Goal: Information Seeking & Learning: Learn about a topic

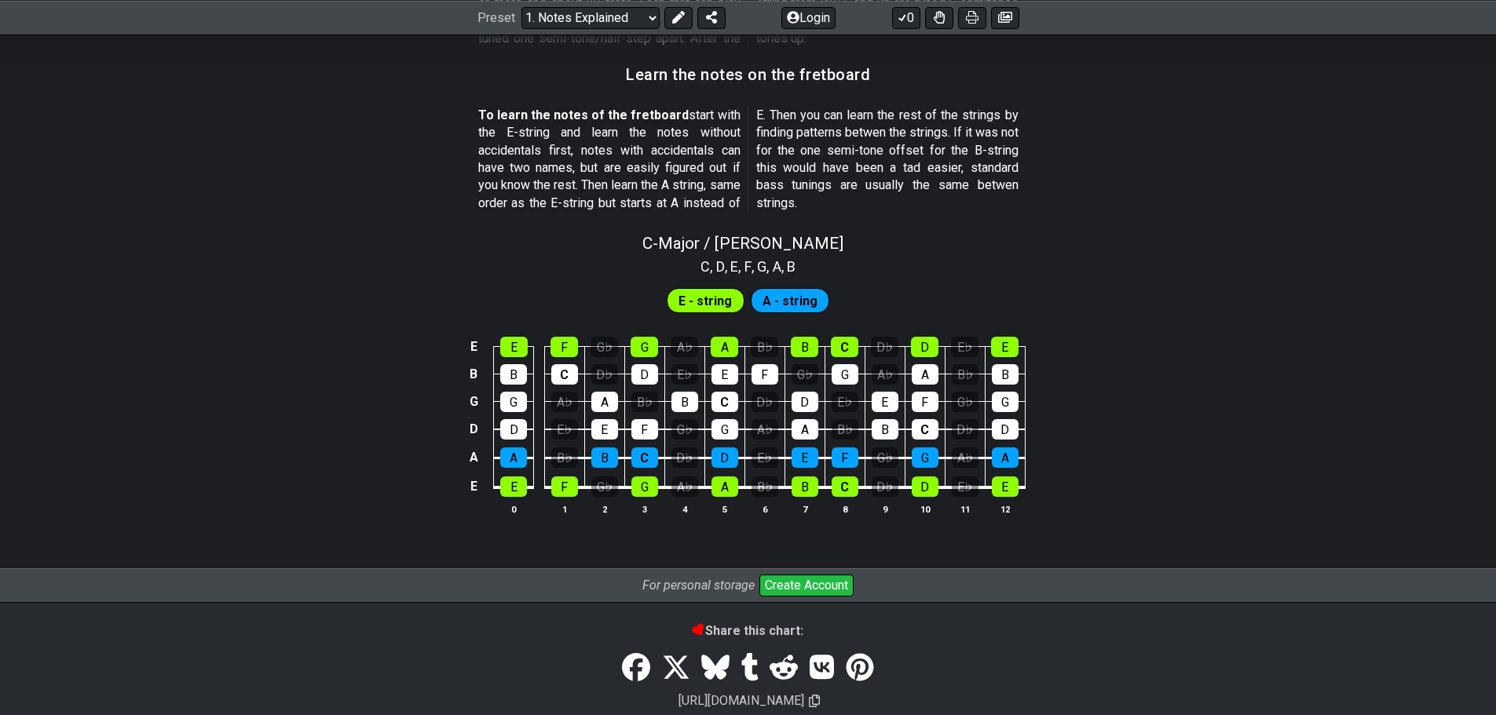
scroll to position [1413, 0]
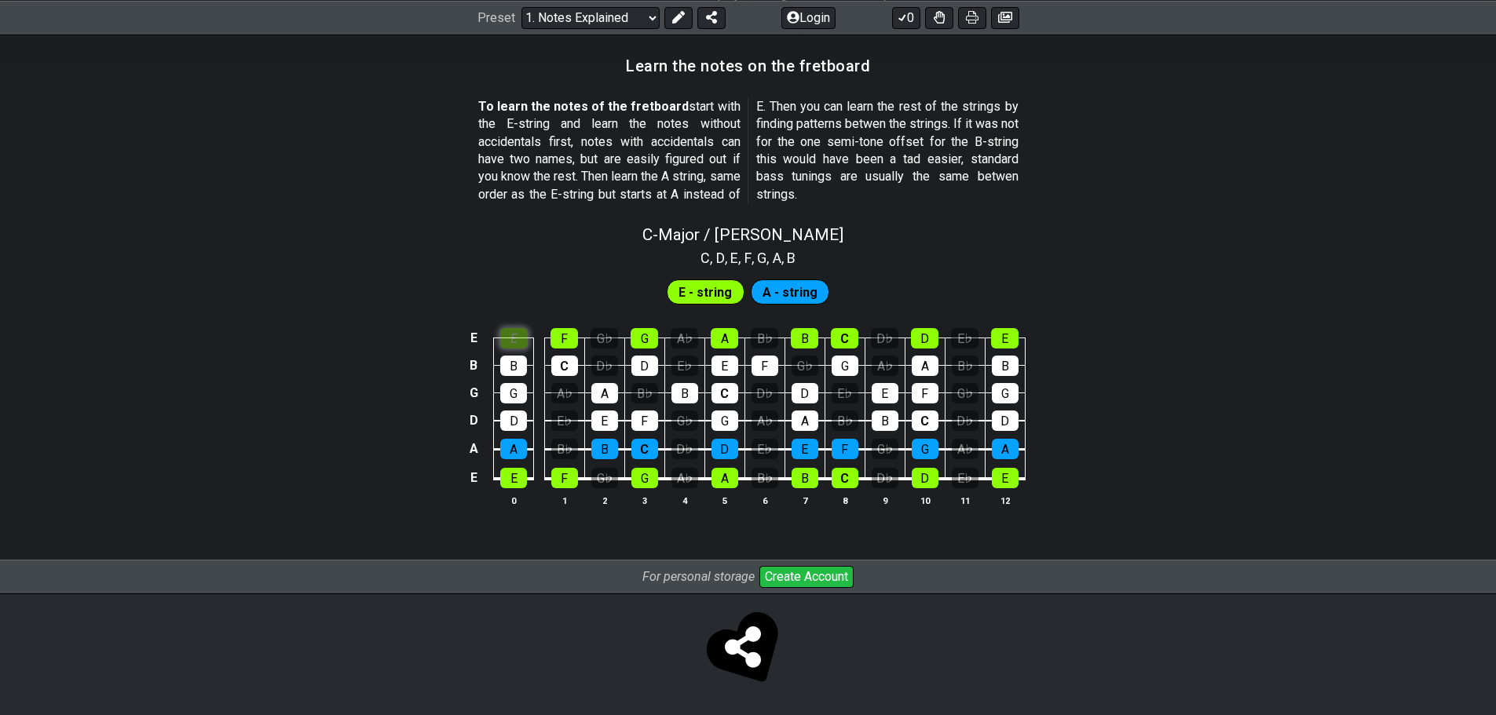
click at [523, 316] on td "E" at bounding box center [514, 324] width 40 height 27
click at [721, 298] on span "E - string" at bounding box center [704, 292] width 53 height 23
click at [561, 334] on div "F" at bounding box center [563, 338] width 27 height 20
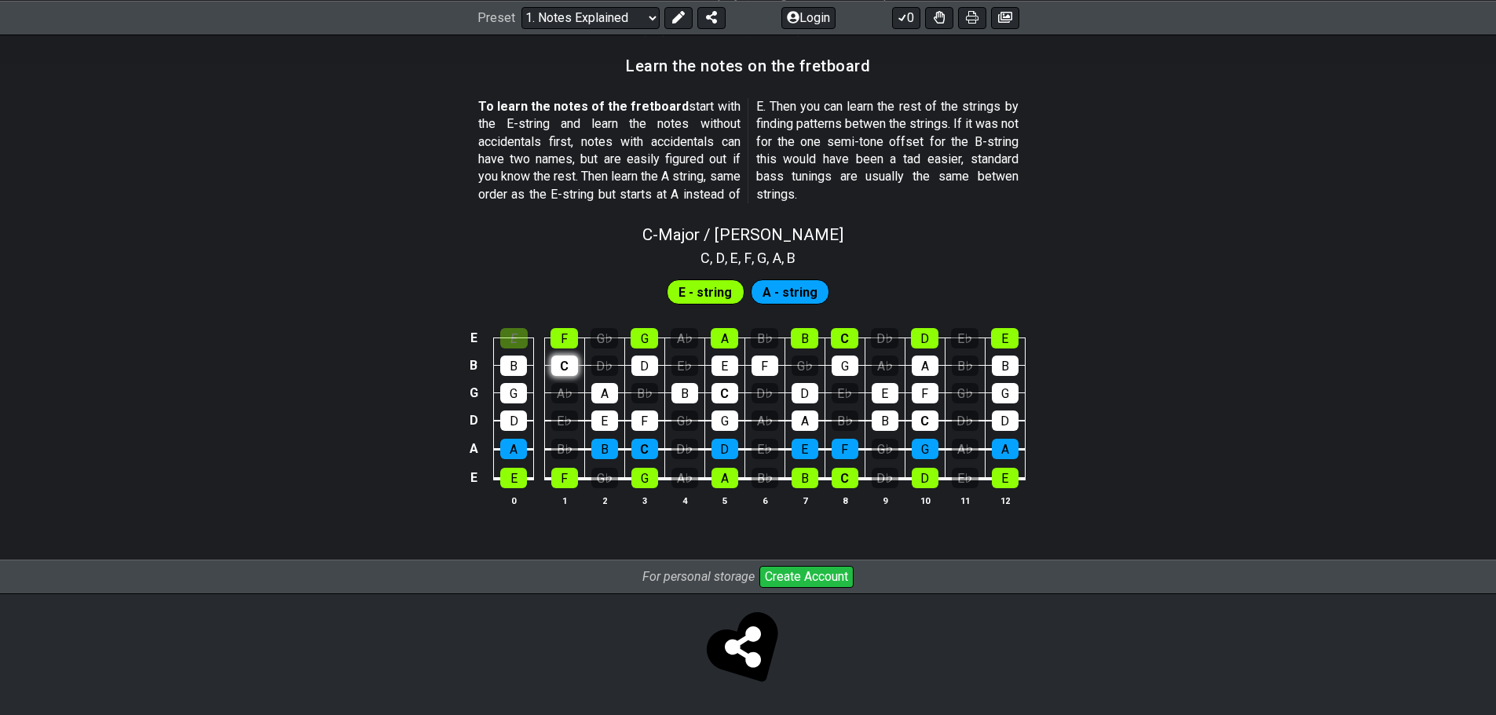
click at [561, 365] on div "C" at bounding box center [564, 366] width 27 height 20
click at [530, 360] on td "B" at bounding box center [514, 351] width 40 height 27
click at [517, 357] on div "B" at bounding box center [513, 366] width 27 height 20
